Goal: Information Seeking & Learning: Learn about a topic

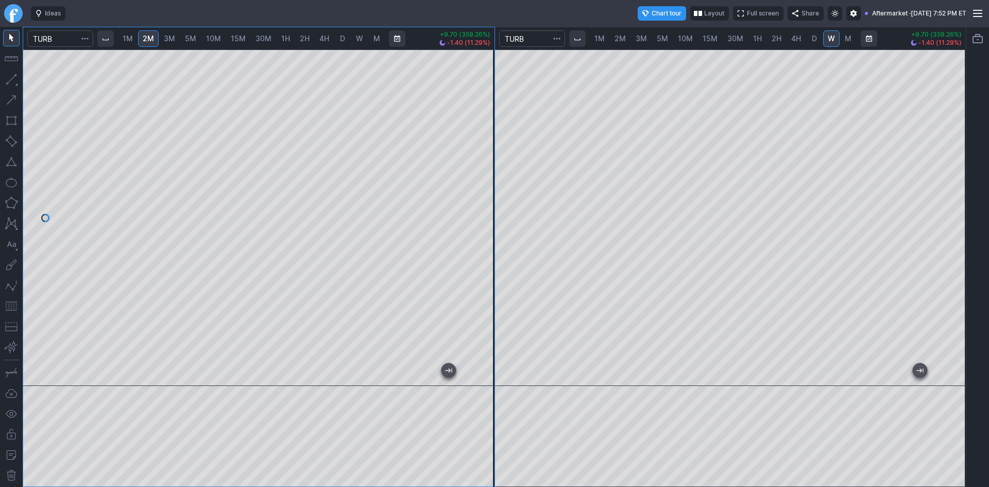
click at [489, 74] on div at bounding box center [258, 217] width 471 height 336
click at [498, 147] on div "1M 2M 3M 5M 10M 15M 30M 1H 2H 4H D W M +9.70 (359.26%) -1.40 (11.29%) 1M 2M 3M …" at bounding box center [495, 257] width 944 height 460
click at [129, 41] on span "1M" at bounding box center [128, 38] width 10 height 9
click at [476, 150] on div at bounding box center [258, 217] width 471 height 336
drag, startPoint x: 484, startPoint y: 274, endPoint x: 492, endPoint y: 229, distance: 46.2
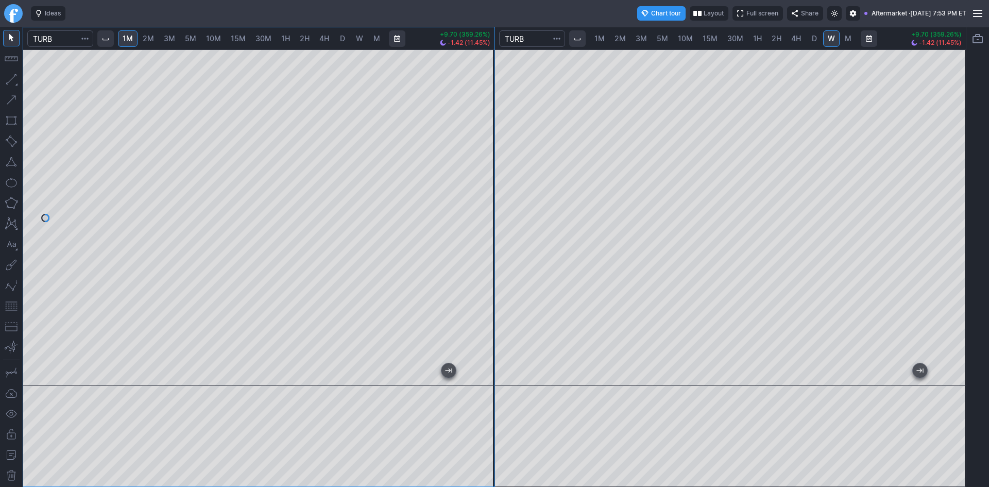
click at [492, 229] on div at bounding box center [484, 215] width 22 height 311
drag, startPoint x: 477, startPoint y: 303, endPoint x: 485, endPoint y: 275, distance: 29.5
click at [485, 275] on div at bounding box center [484, 215] width 22 height 311
drag, startPoint x: 478, startPoint y: 253, endPoint x: 478, endPoint y: 277, distance: 23.7
click at [479, 277] on div at bounding box center [484, 215] width 22 height 311
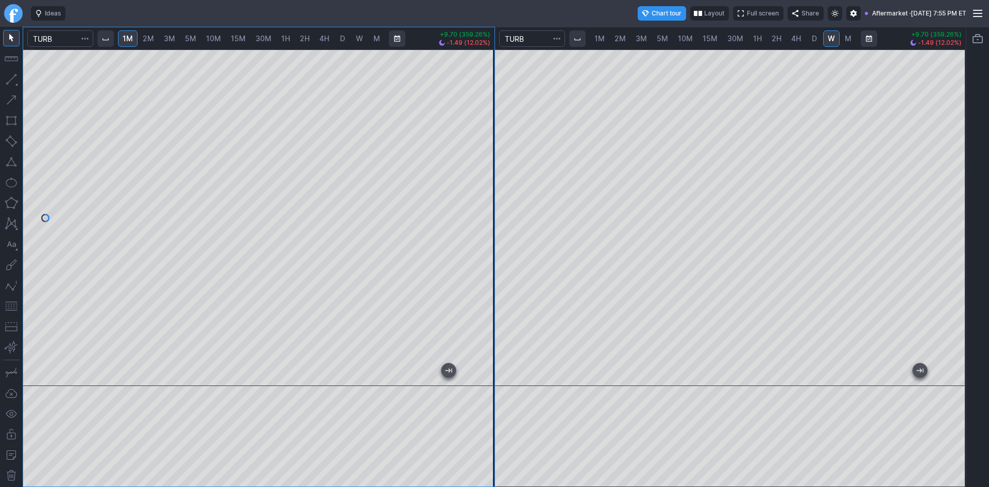
click at [471, 263] on div at bounding box center [258, 217] width 471 height 336
click at [8, 306] on button "button" at bounding box center [11, 306] width 16 height 16
click at [469, 184] on div at bounding box center [258, 217] width 471 height 336
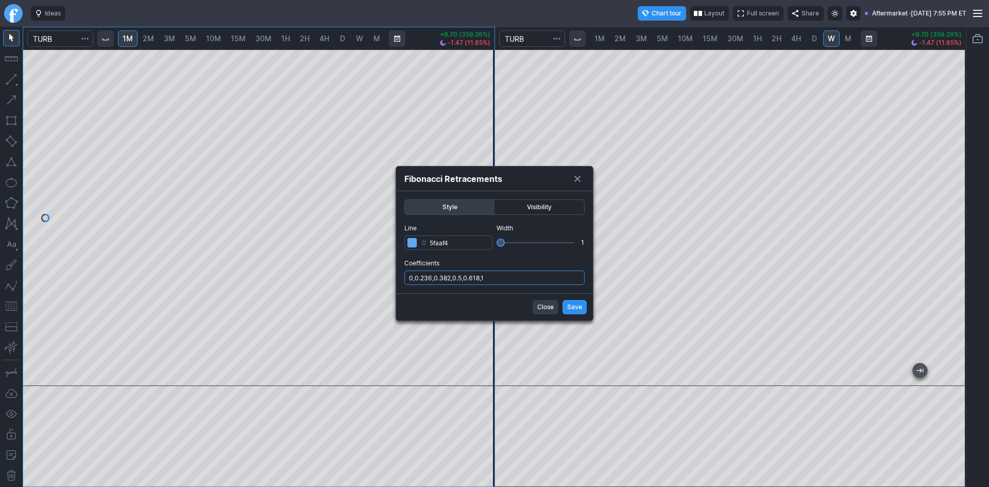
click at [526, 278] on input "0,0.236,0.382,0.5,0.618,1" at bounding box center [494, 277] width 180 height 14
type input "0,0.236,0.382,0.5,0.618,1,.786"
click at [562, 304] on div "Close Save" at bounding box center [494, 306] width 197 height 27
click at [566, 307] on button "Save" at bounding box center [575, 307] width 24 height 14
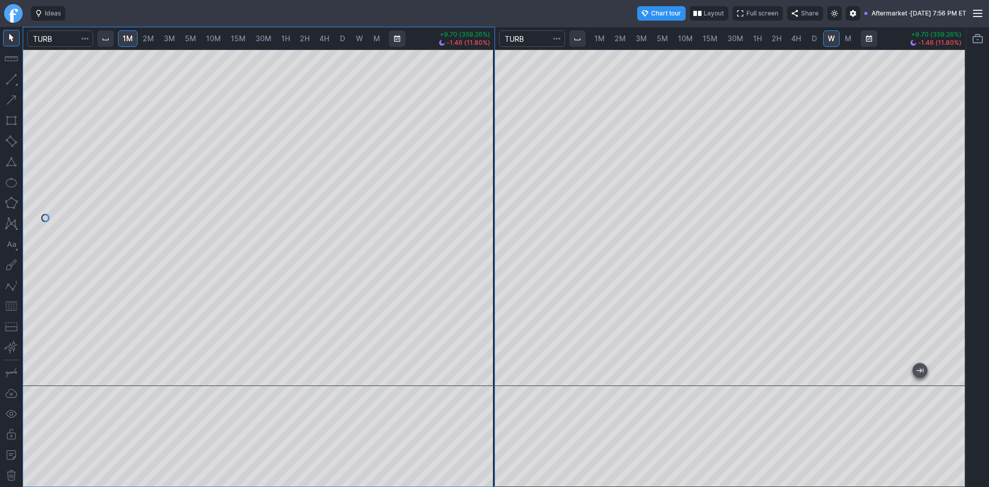
click at [11, 301] on button "button" at bounding box center [11, 306] width 16 height 16
click at [485, 170] on div at bounding box center [258, 217] width 471 height 336
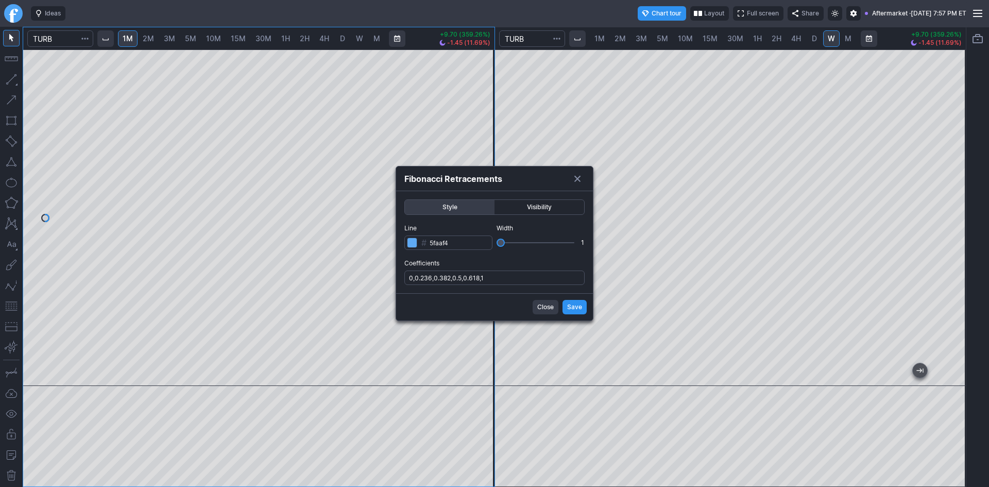
click at [569, 306] on span "Save" at bounding box center [574, 307] width 15 height 10
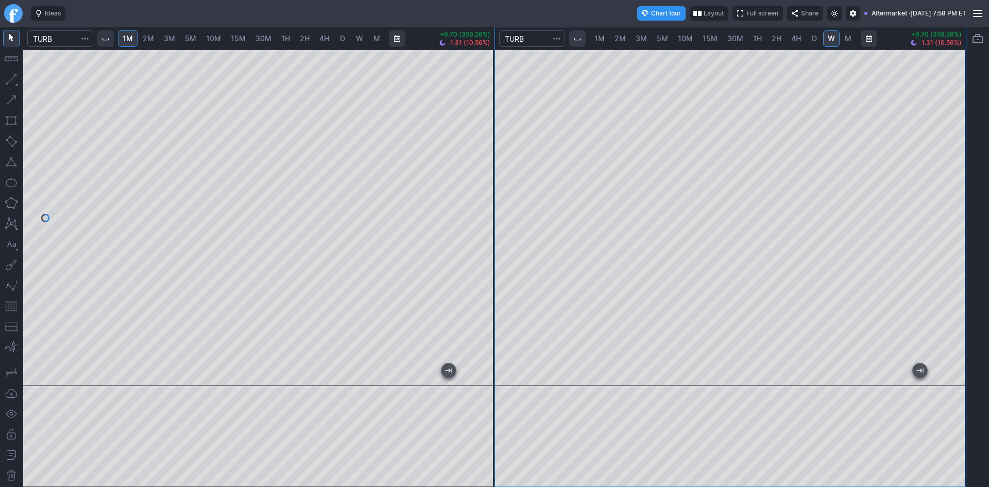
drag, startPoint x: 955, startPoint y: 219, endPoint x: 959, endPoint y: 170, distance: 49.7
click at [959, 170] on div at bounding box center [955, 215] width 22 height 311
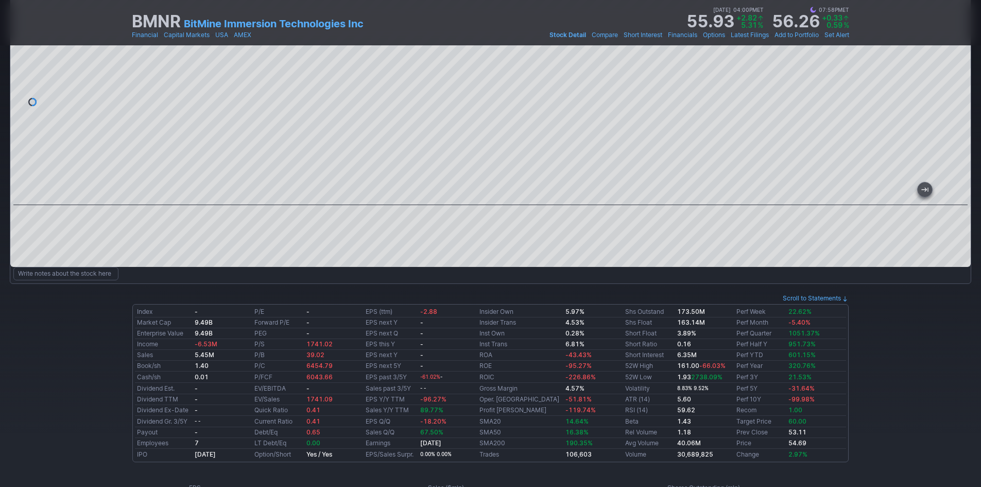
scroll to position [103, 0]
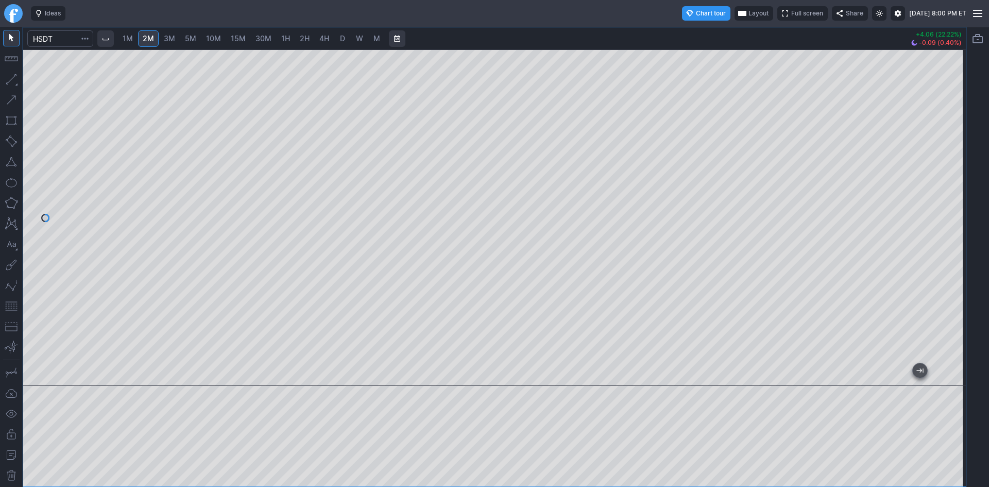
click at [935, 179] on div at bounding box center [494, 217] width 943 height 336
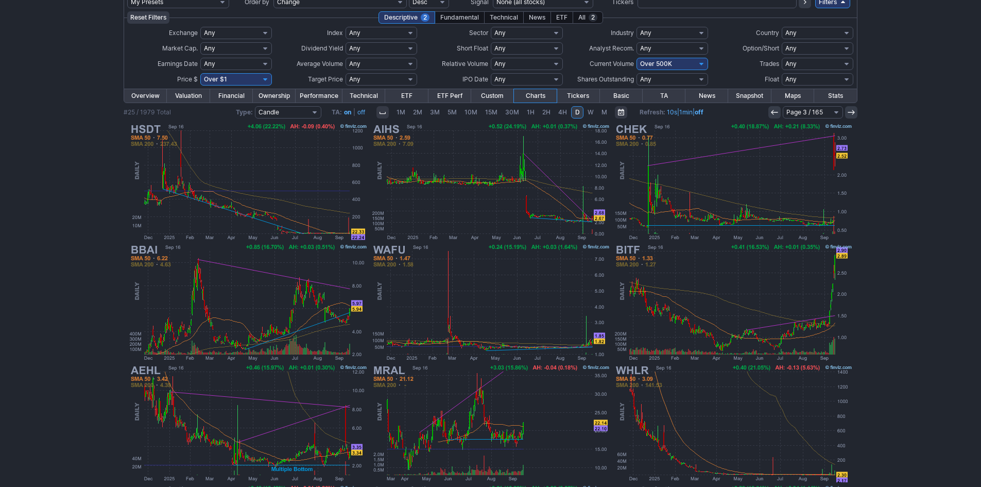
scroll to position [57, 0]
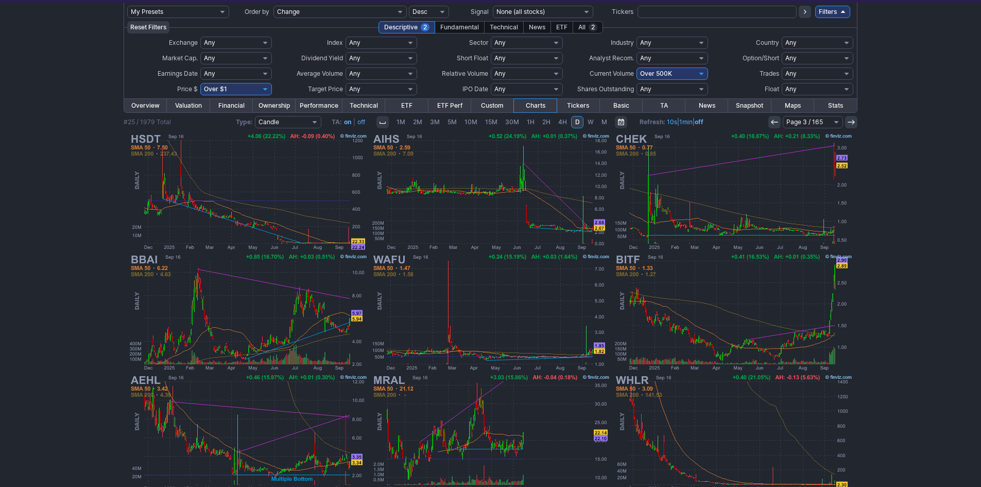
click at [653, 75] on select "Any Under 50K Under 100K Under 500K Under 750K Under 1M Over 0 Over 50K Over 10…" at bounding box center [673, 73] width 72 height 12
select select "o750"
click at [637, 67] on select "Any Under 50K Under 100K Under 500K Under 750K Under 1M Over 0 Over 50K Over 10…" at bounding box center [673, 73] width 72 height 12
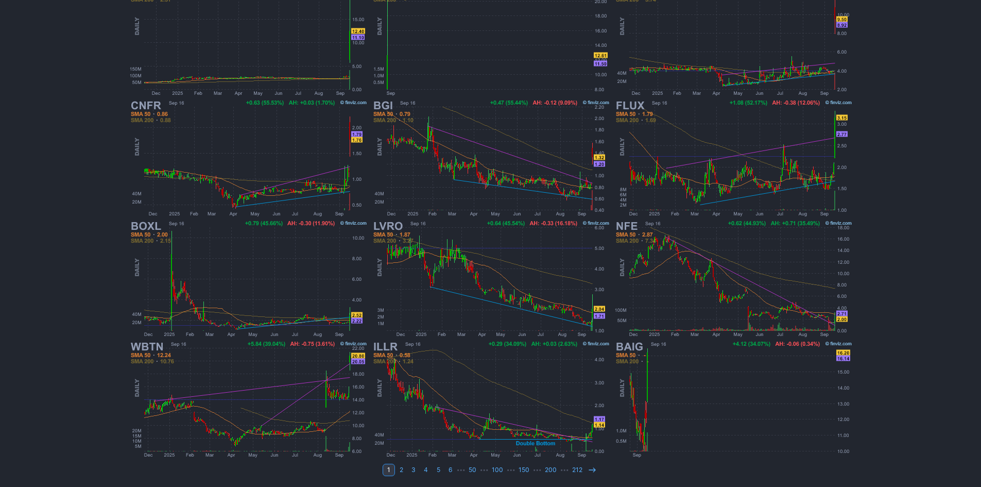
scroll to position [212, 0]
click at [588, 468] on icon at bounding box center [592, 469] width 8 height 8
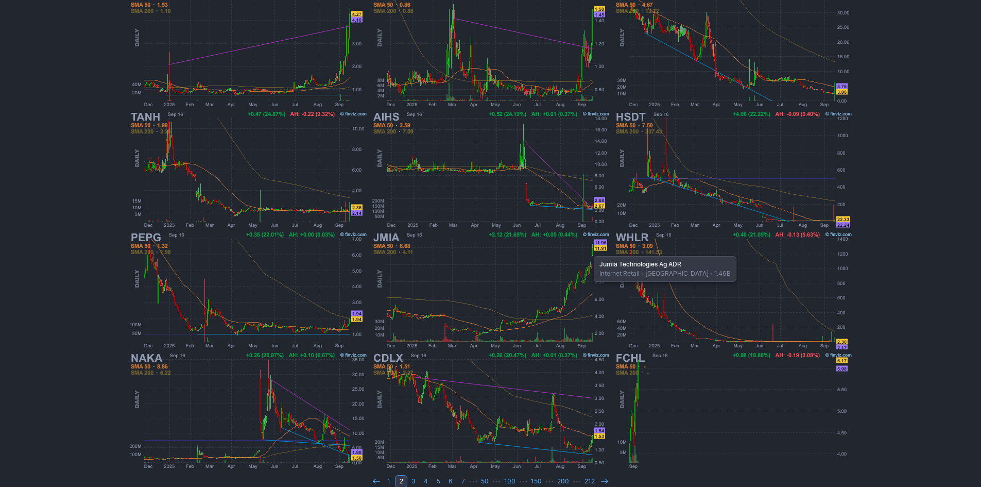
scroll to position [206, 0]
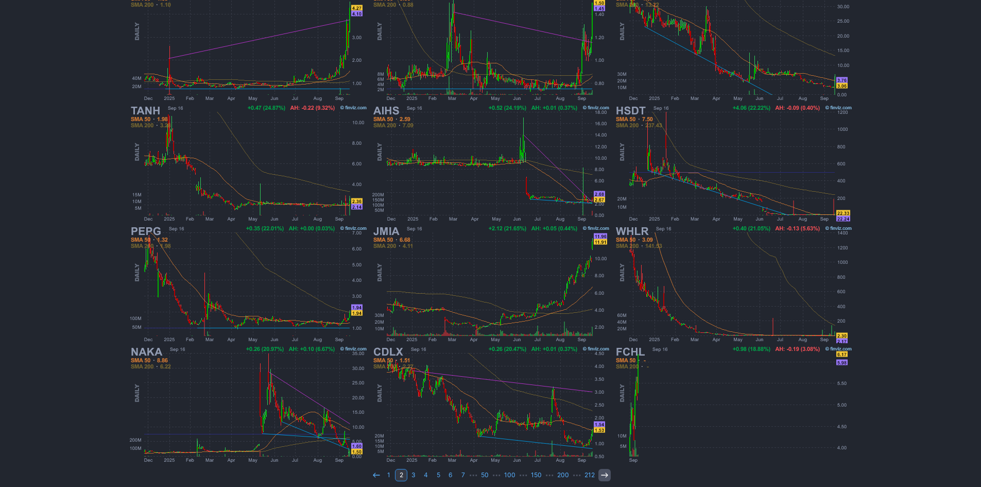
click at [602, 474] on icon at bounding box center [605, 475] width 8 height 8
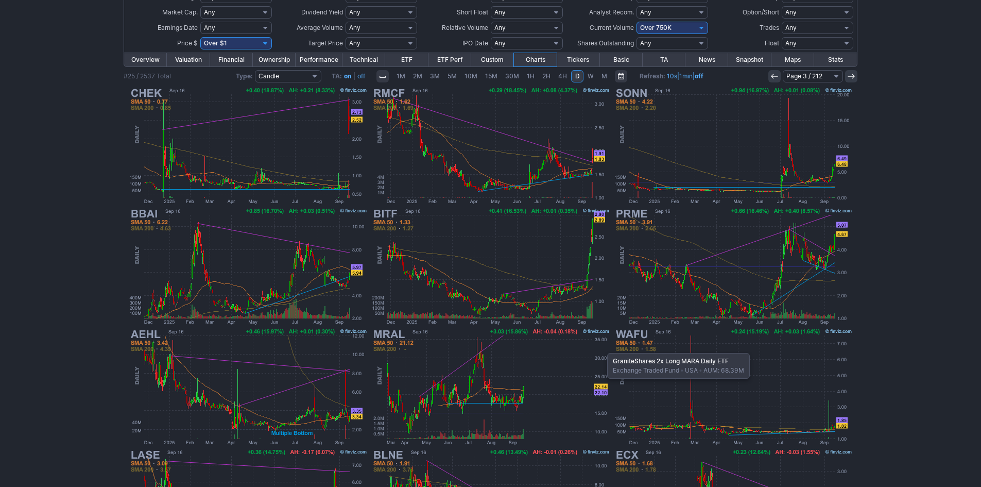
scroll to position [206, 0]
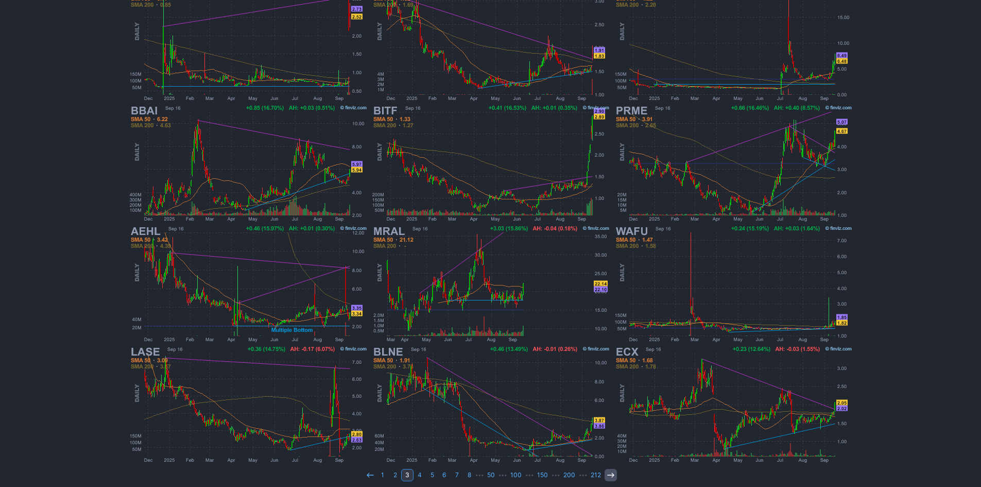
click at [608, 471] on icon at bounding box center [611, 475] width 8 height 8
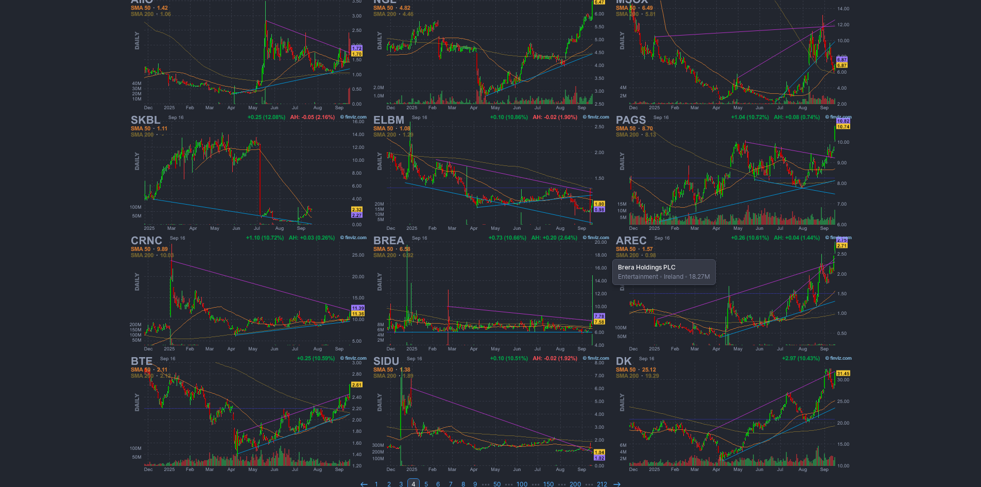
scroll to position [212, 0]
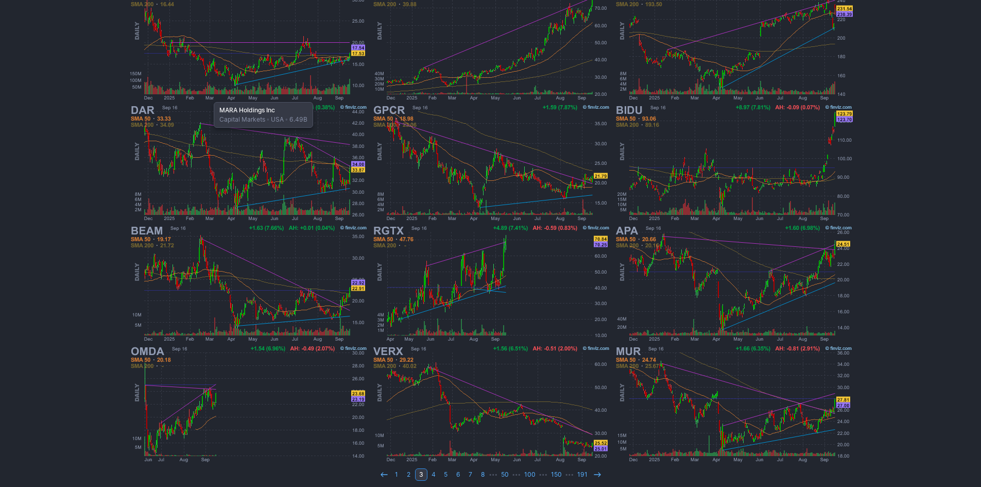
scroll to position [212, 0]
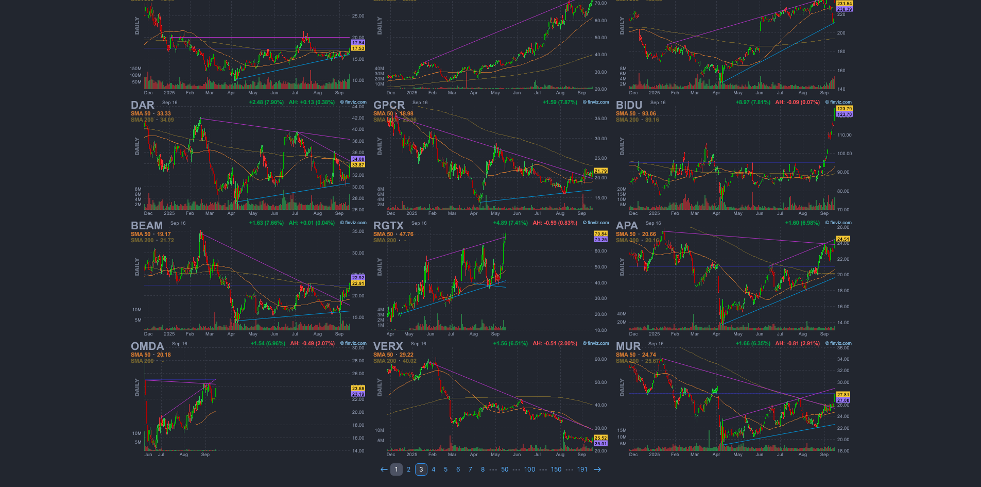
click at [398, 473] on link "1" at bounding box center [396, 469] width 12 height 12
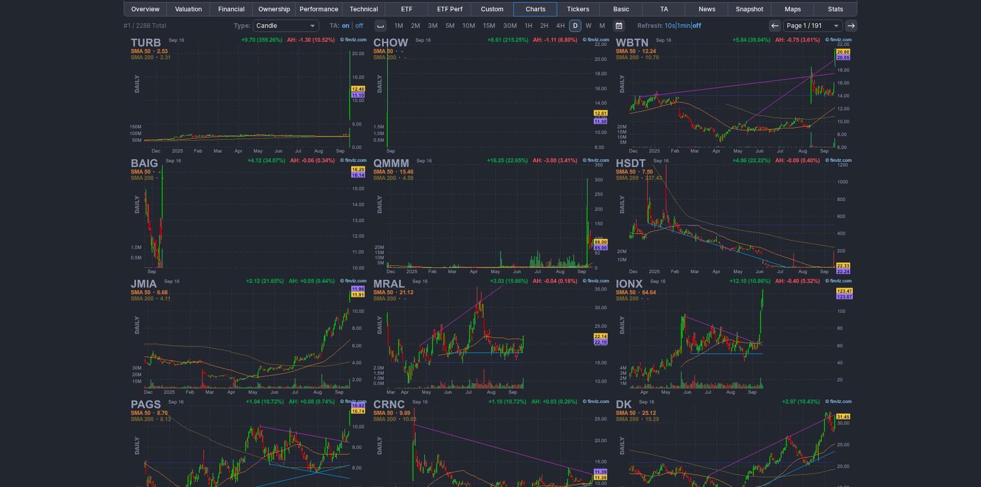
scroll to position [206, 0]
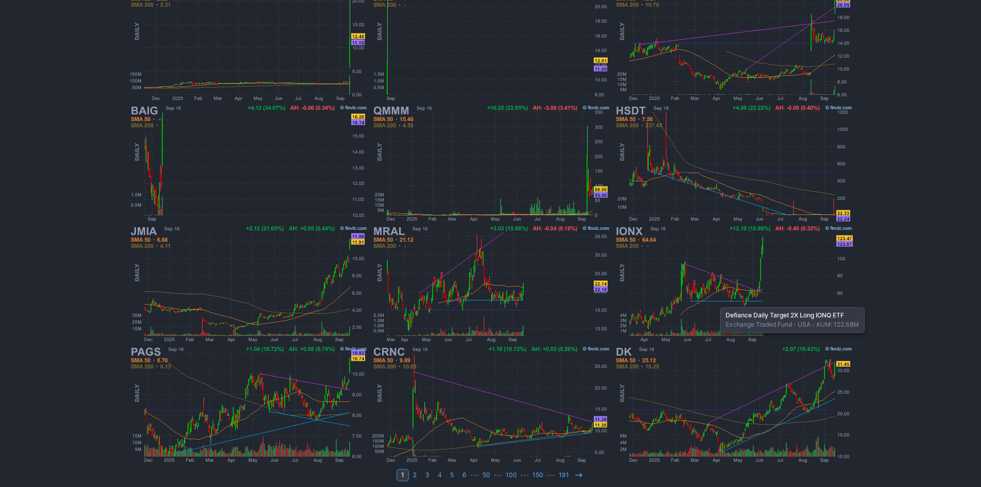
click at [715, 301] on img at bounding box center [733, 284] width 241 height 121
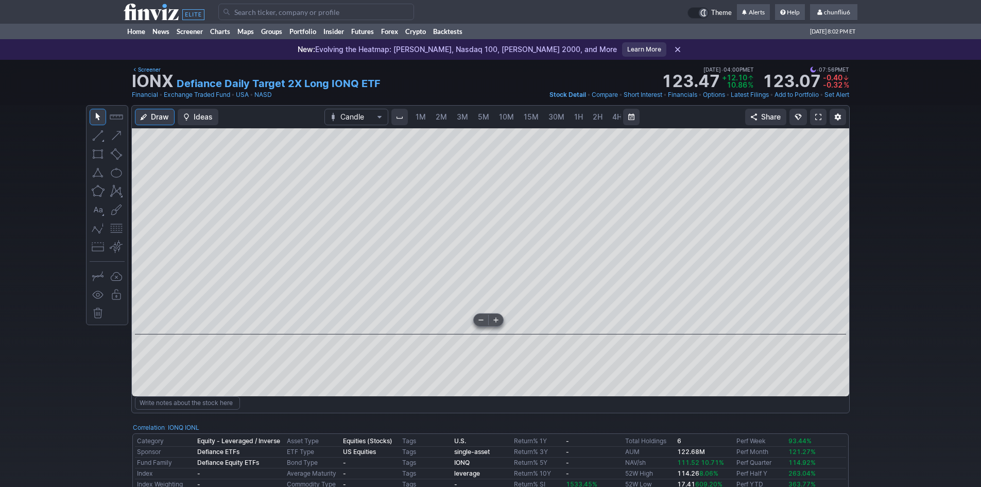
scroll to position [0, 56]
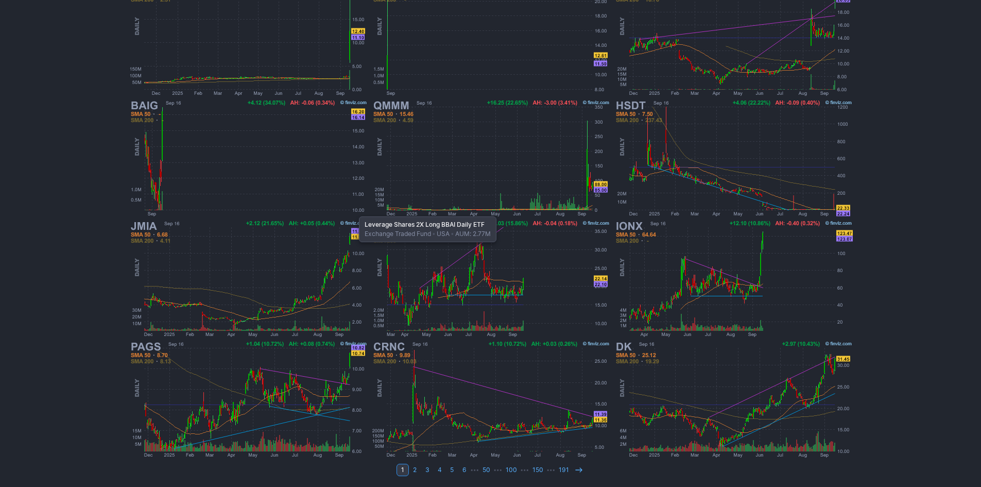
scroll to position [212, 0]
click at [575, 468] on icon at bounding box center [579, 469] width 8 height 8
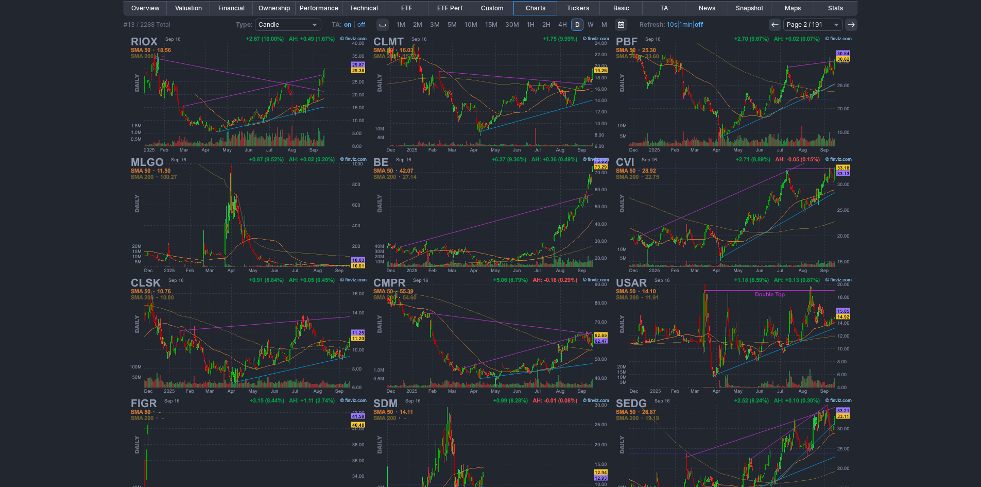
scroll to position [212, 0]
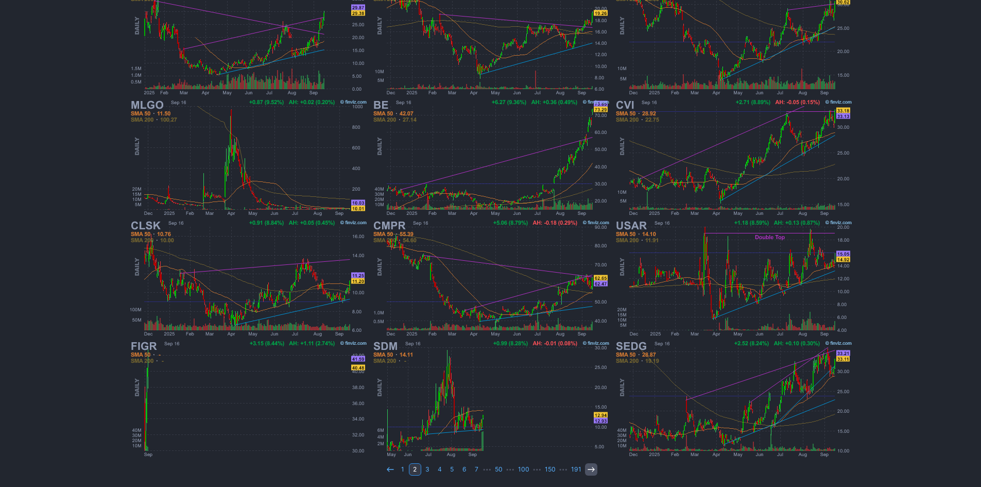
click at [587, 470] on icon at bounding box center [591, 469] width 8 height 8
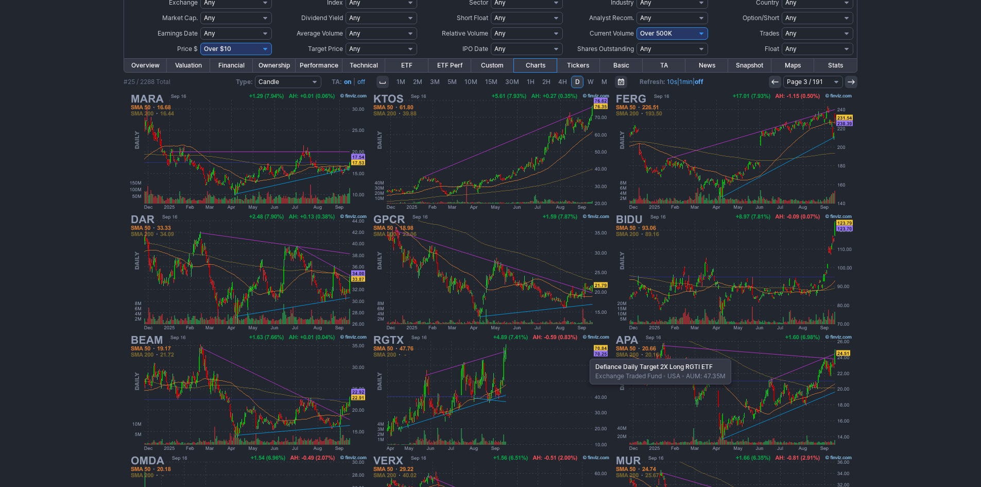
scroll to position [103, 0]
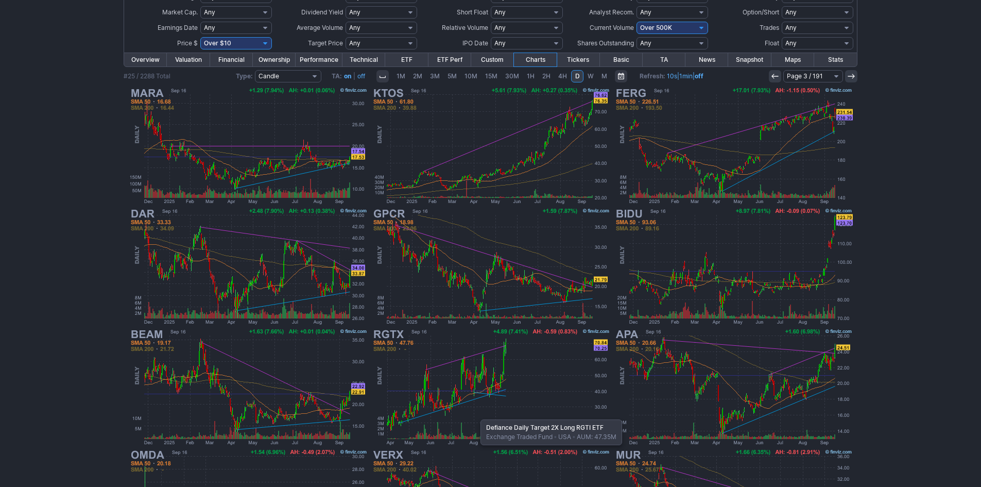
click at [475, 414] on img at bounding box center [490, 387] width 241 height 121
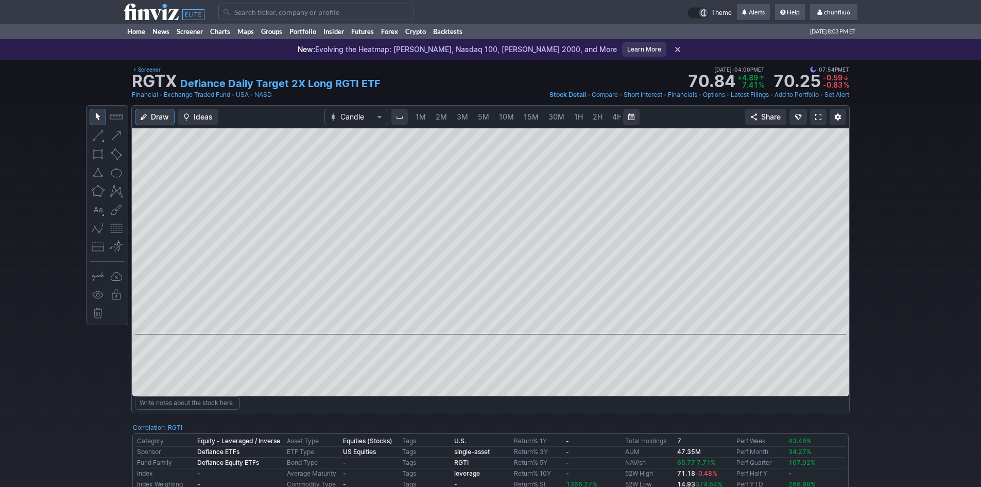
scroll to position [0, 56]
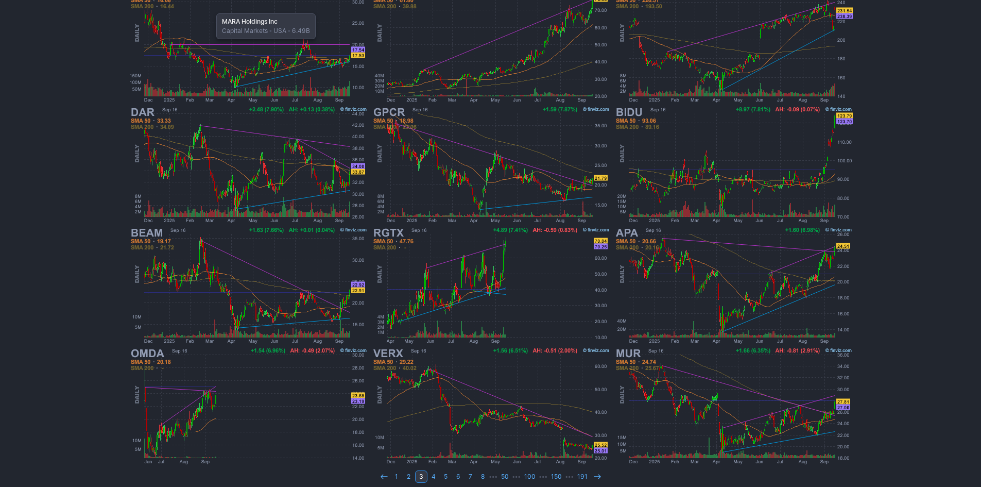
scroll to position [212, 0]
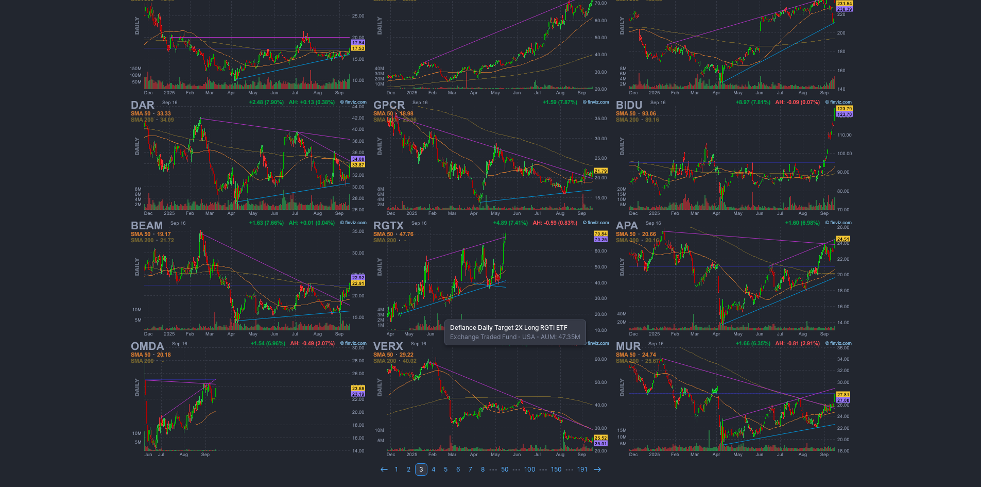
click at [439, 314] on img at bounding box center [490, 278] width 241 height 121
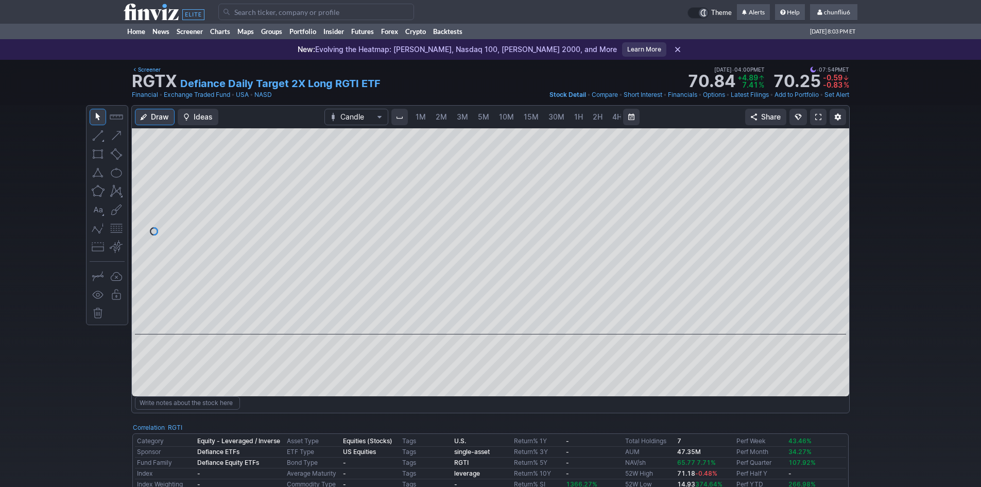
scroll to position [0, 56]
click at [815, 114] on span at bounding box center [818, 117] width 6 height 8
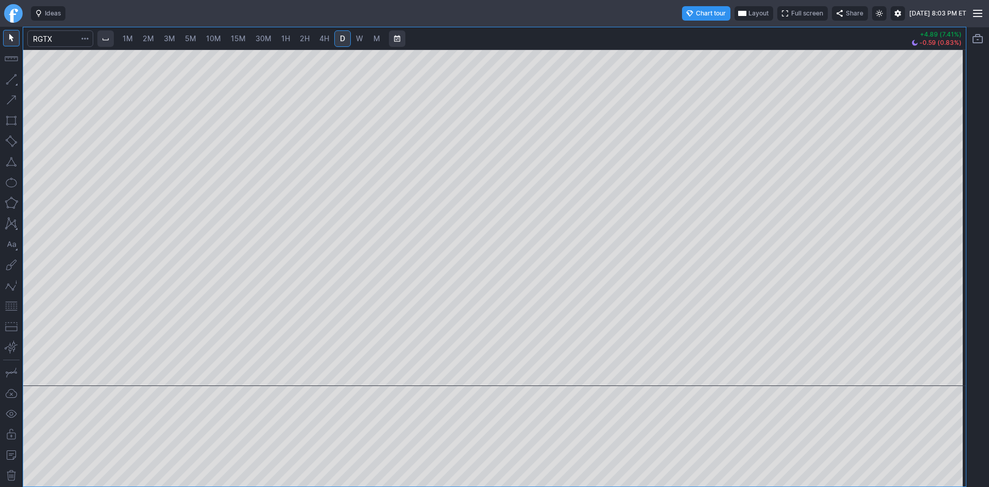
click at [146, 40] on span "2M" at bounding box center [148, 38] width 11 height 9
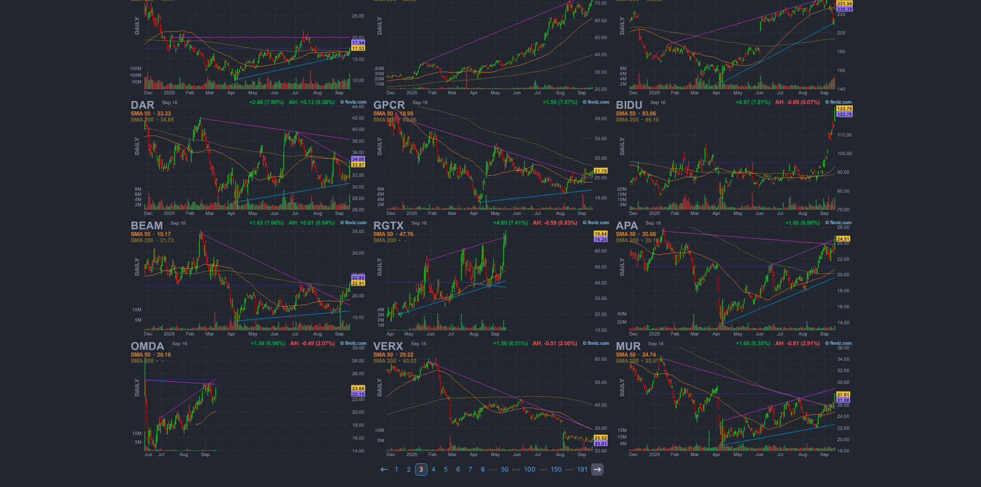
click at [597, 466] on icon at bounding box center [597, 469] width 8 height 8
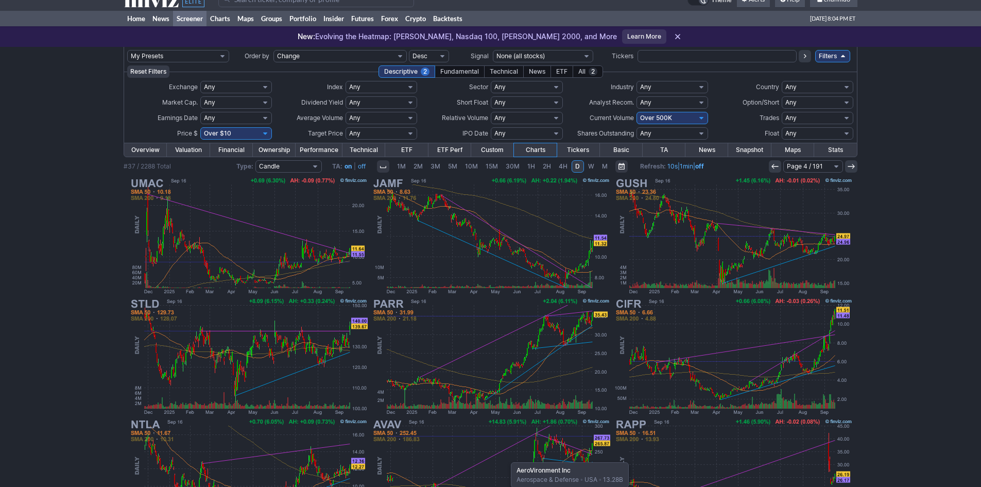
scroll to position [6, 0]
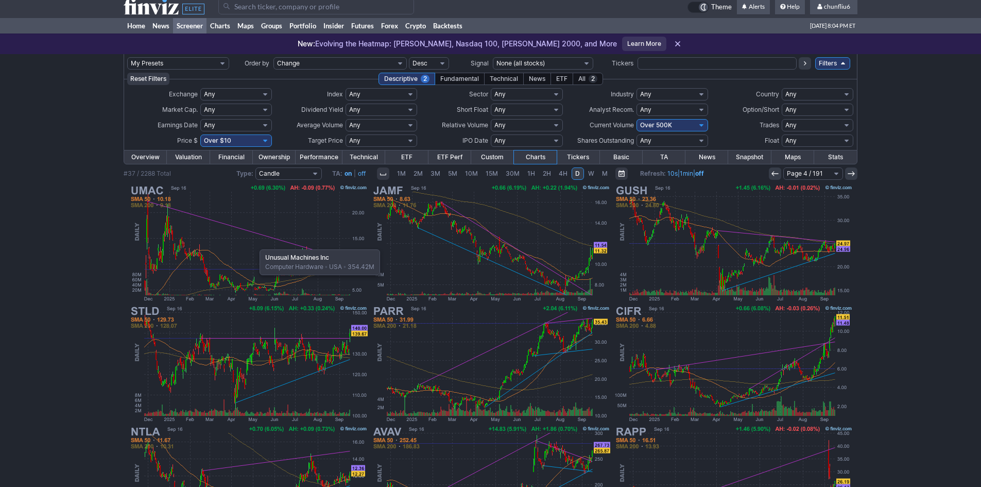
click at [254, 244] on img at bounding box center [248, 243] width 241 height 121
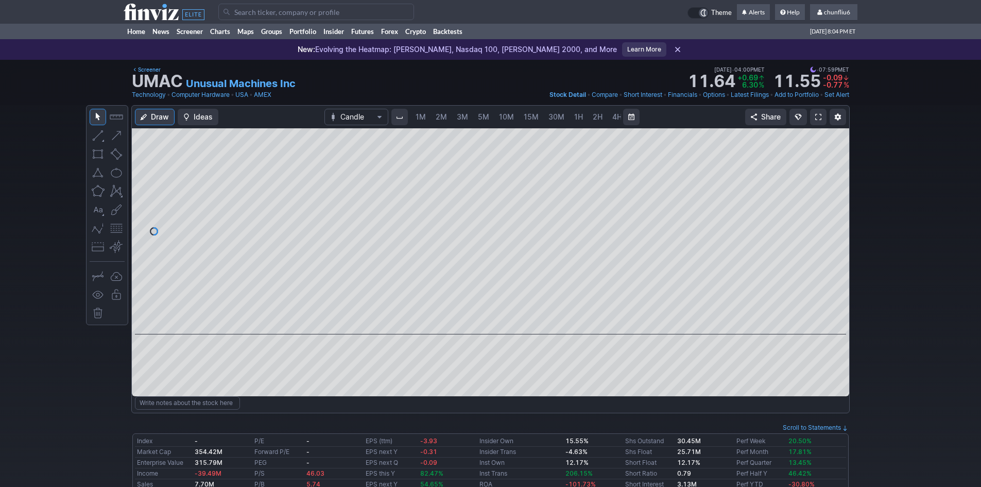
scroll to position [0, 56]
